Goal: Information Seeking & Learning: Learn about a topic

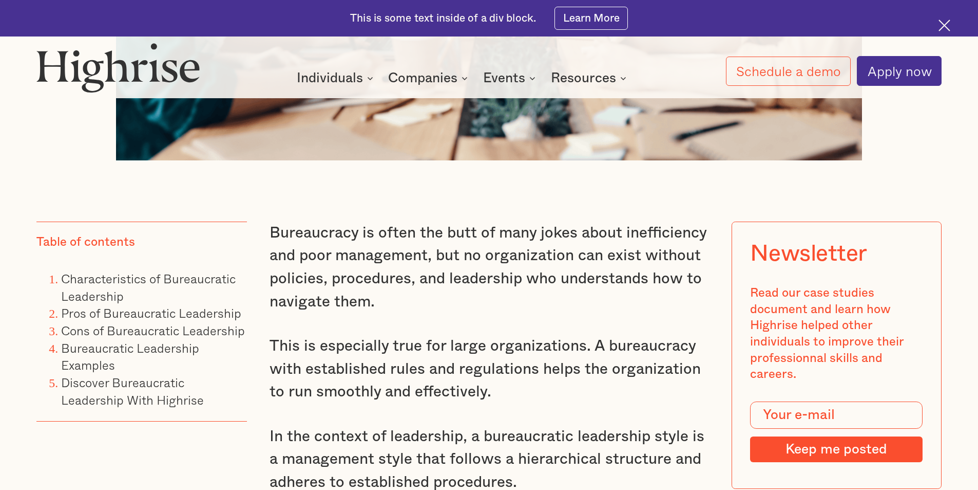
scroll to position [873, 0]
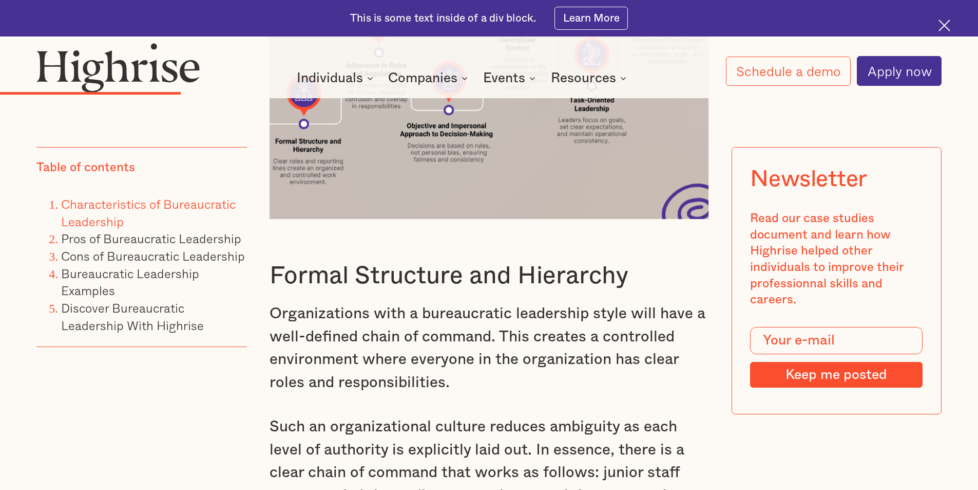
scroll to position [2517, 0]
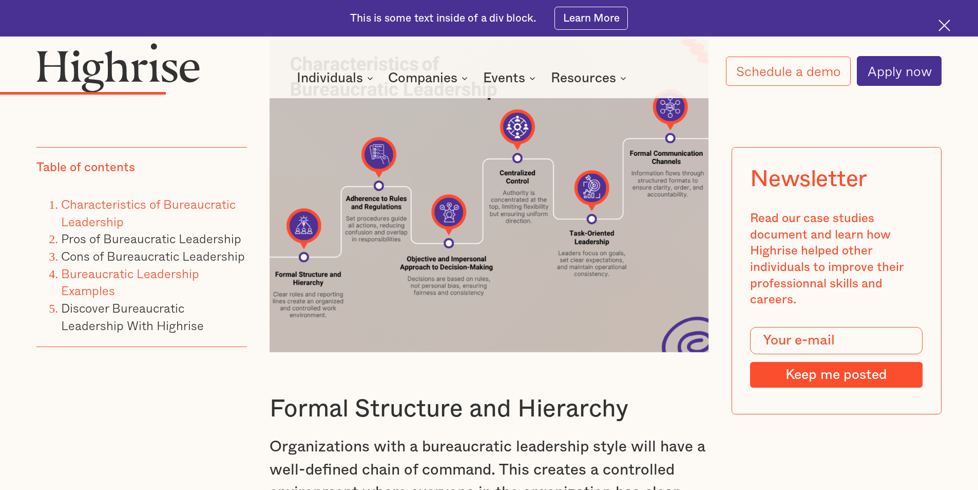
click at [153, 274] on link "Bureaucratic Leadership Examples" at bounding box center [130, 282] width 138 height 36
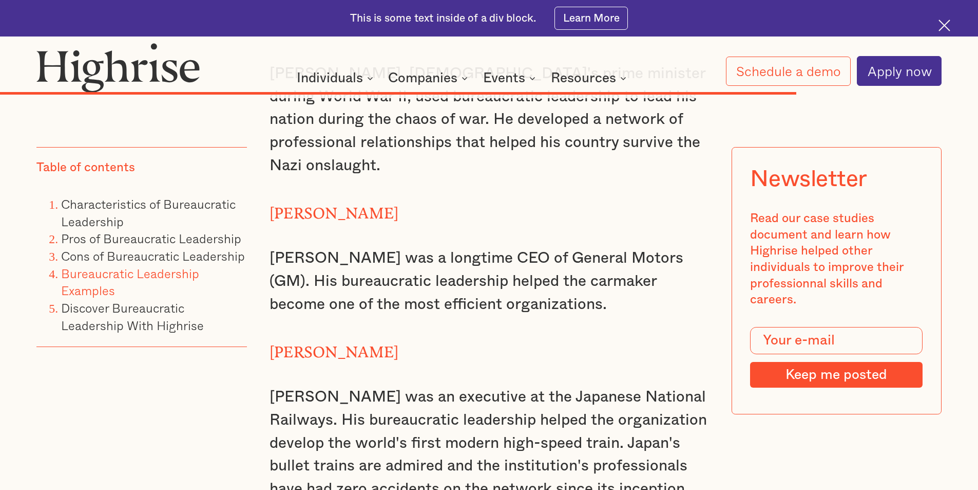
scroll to position [8987, 0]
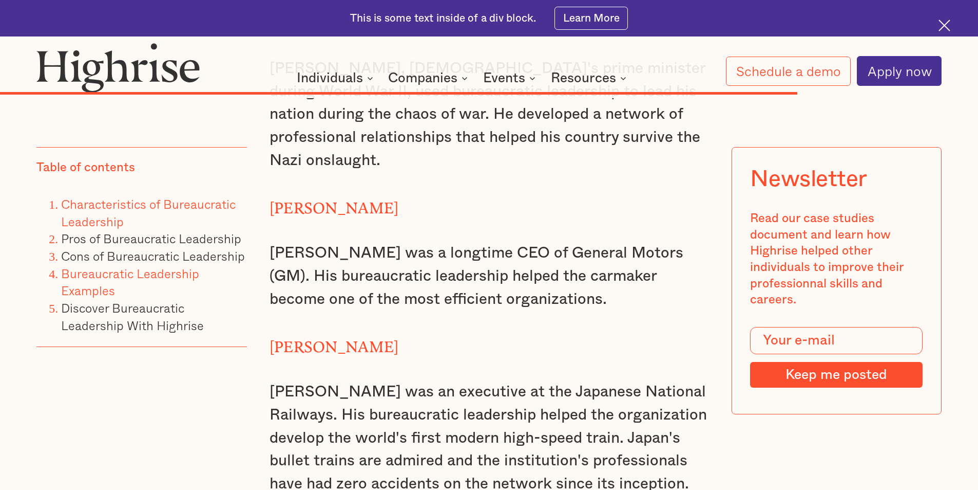
click at [136, 205] on link "Characteristics of Bureaucratic Leadership" at bounding box center [148, 212] width 175 height 36
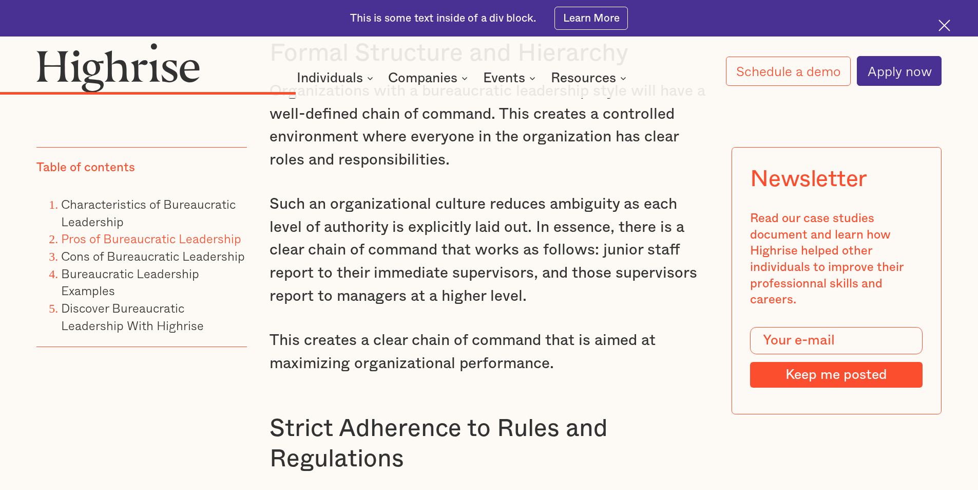
click at [142, 240] on link "Pros of Bureaucratic Leadership" at bounding box center [151, 238] width 180 height 19
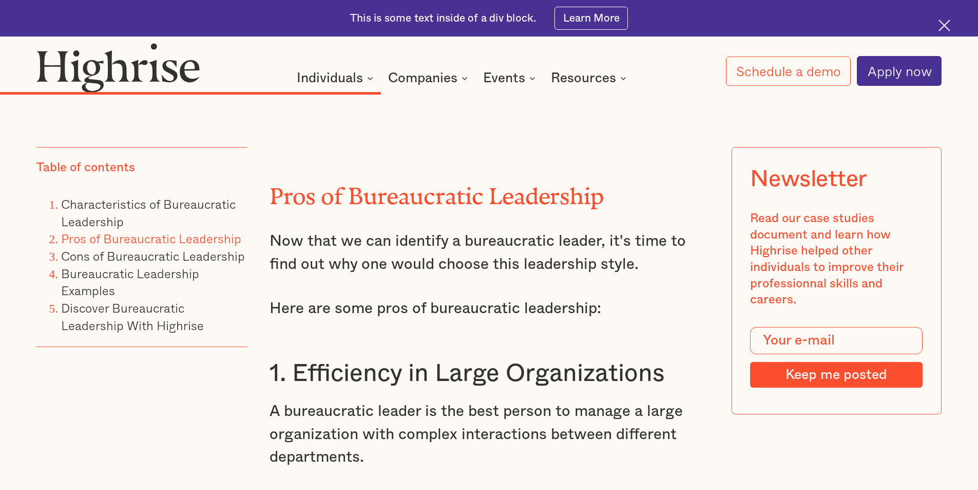
scroll to position [4721, 0]
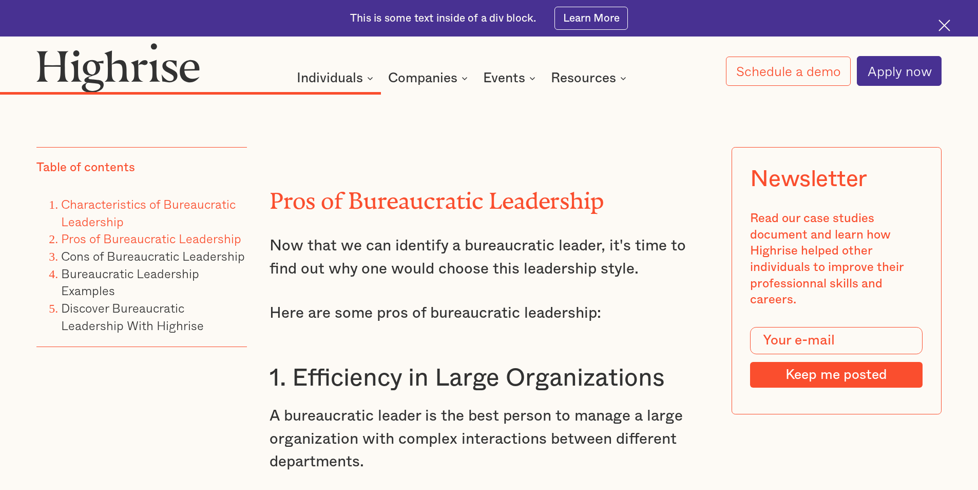
click at [109, 204] on link "Characteristics of Bureaucratic Leadership" at bounding box center [148, 212] width 175 height 36
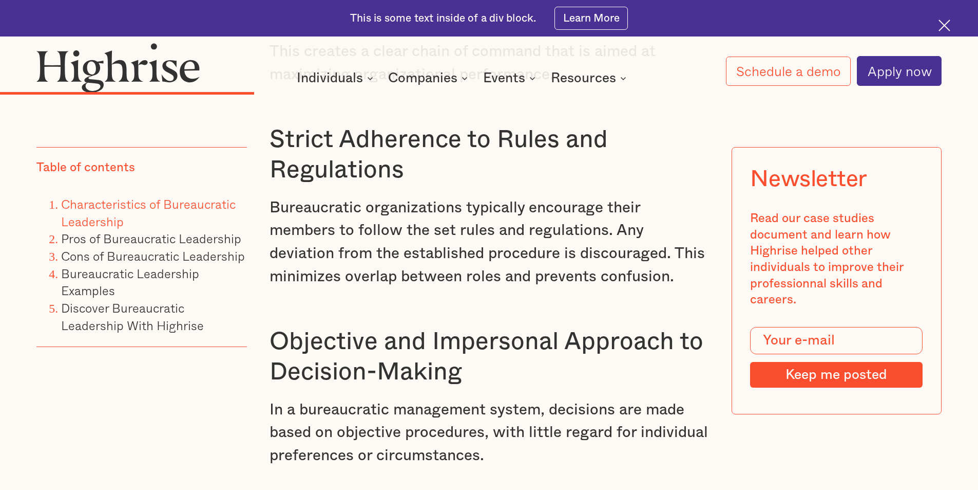
scroll to position [3222, 0]
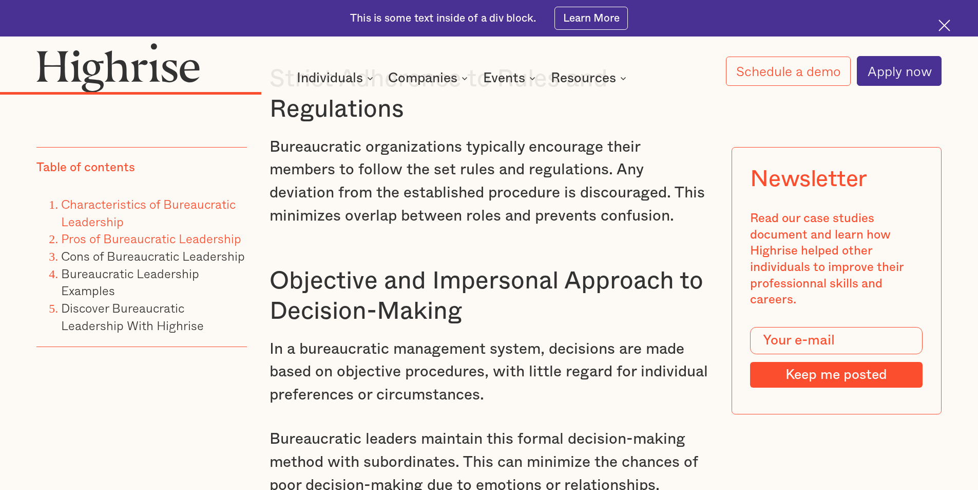
click at [206, 241] on link "Pros of Bureaucratic Leadership" at bounding box center [151, 238] width 180 height 19
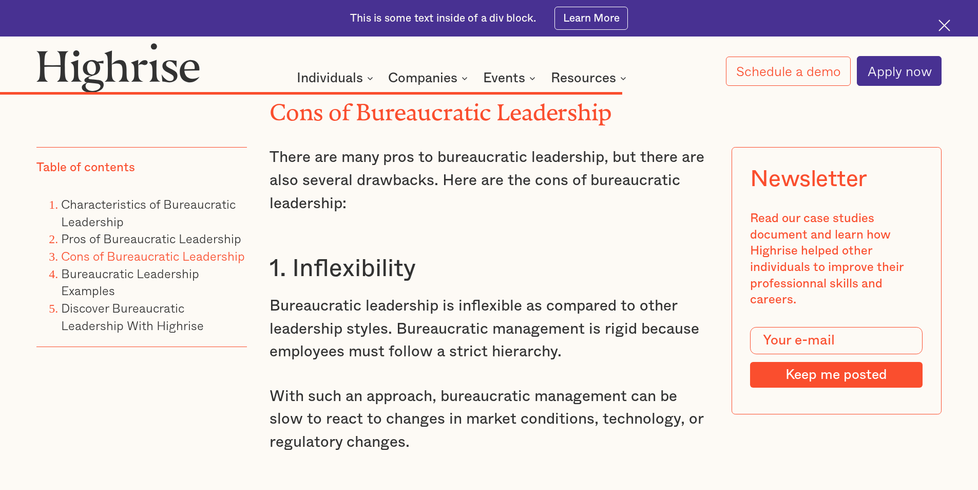
scroll to position [6786, 0]
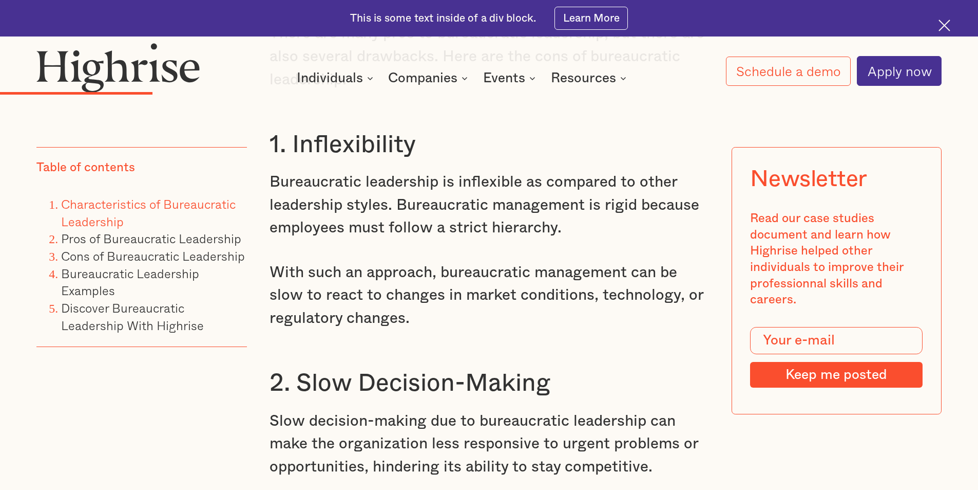
scroll to position [1887, 0]
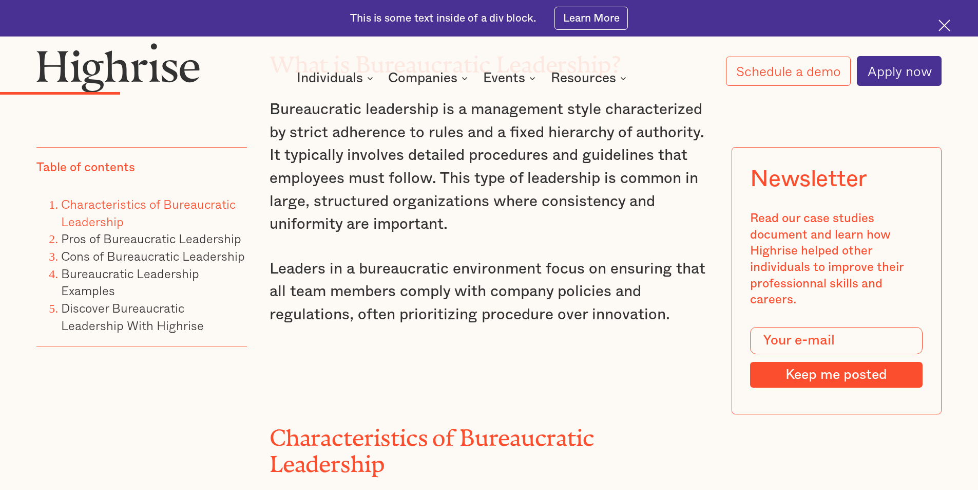
scroll to position [4721, 0]
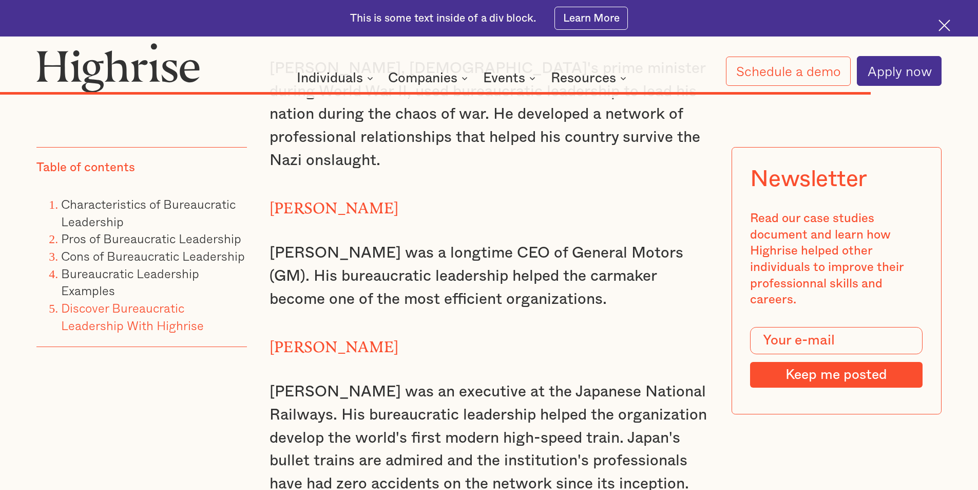
scroll to position [2517, 0]
